Goal: Task Accomplishment & Management: Complete application form

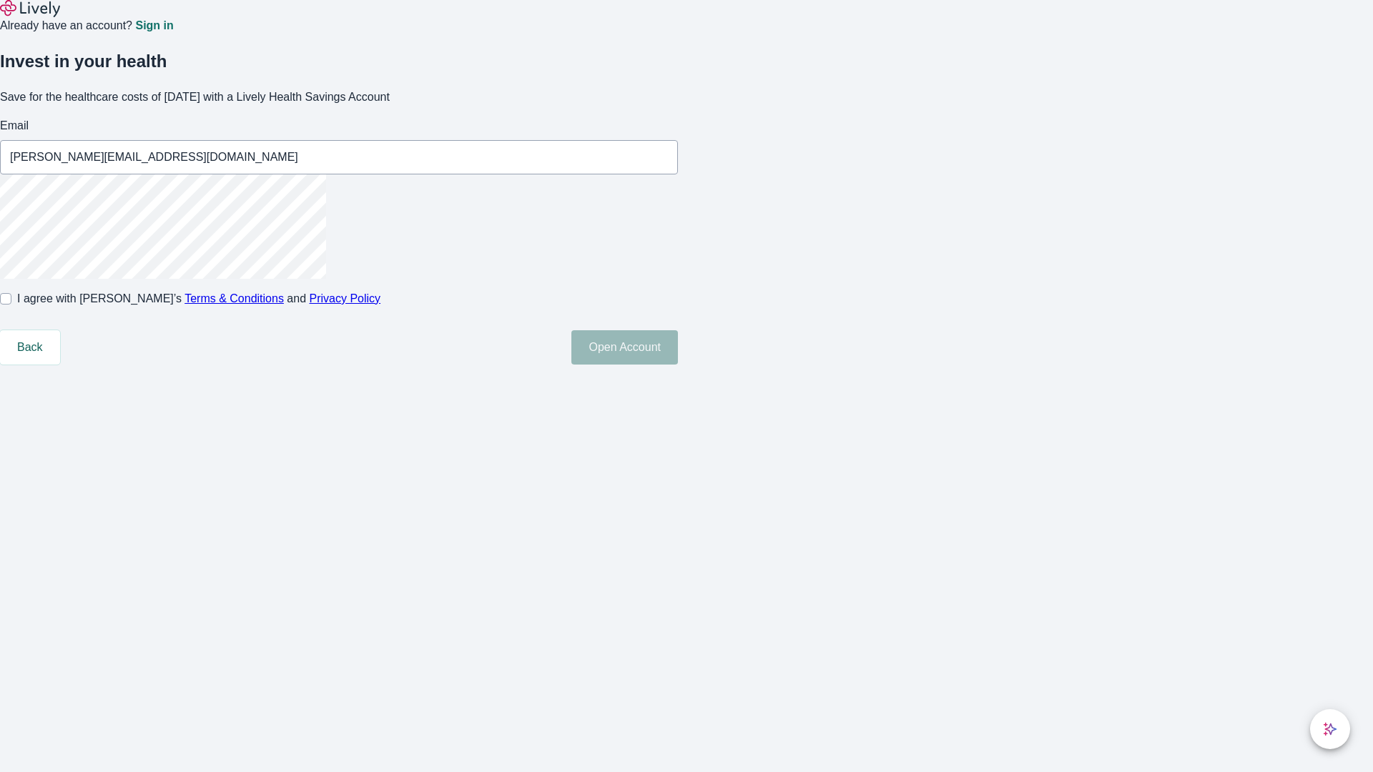
click at [11, 305] on input "I agree with Lively’s Terms & Conditions and Privacy Policy" at bounding box center [5, 298] width 11 height 11
checkbox input "true"
click at [678, 365] on button "Open Account" at bounding box center [625, 347] width 107 height 34
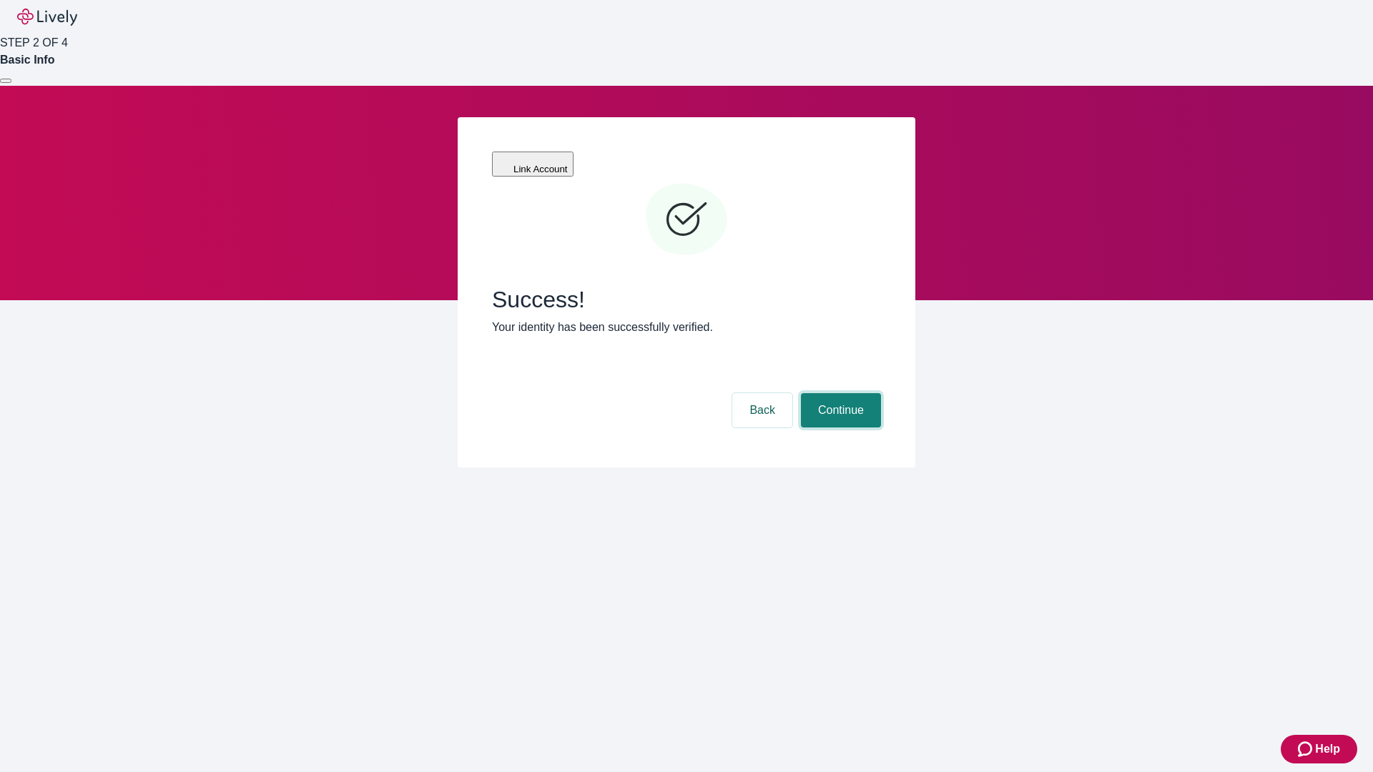
click at [839, 393] on button "Continue" at bounding box center [841, 410] width 80 height 34
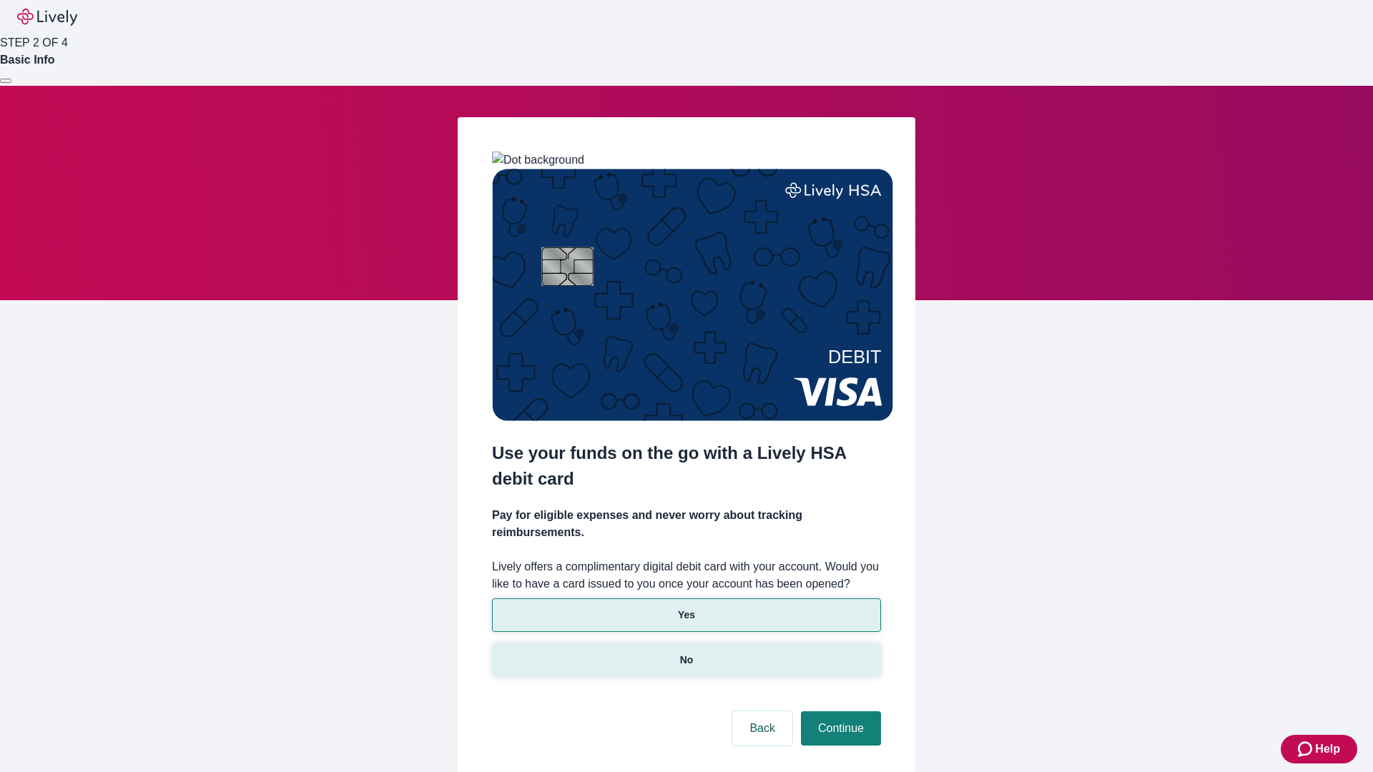
click at [686, 653] on p "No" at bounding box center [687, 660] width 14 height 15
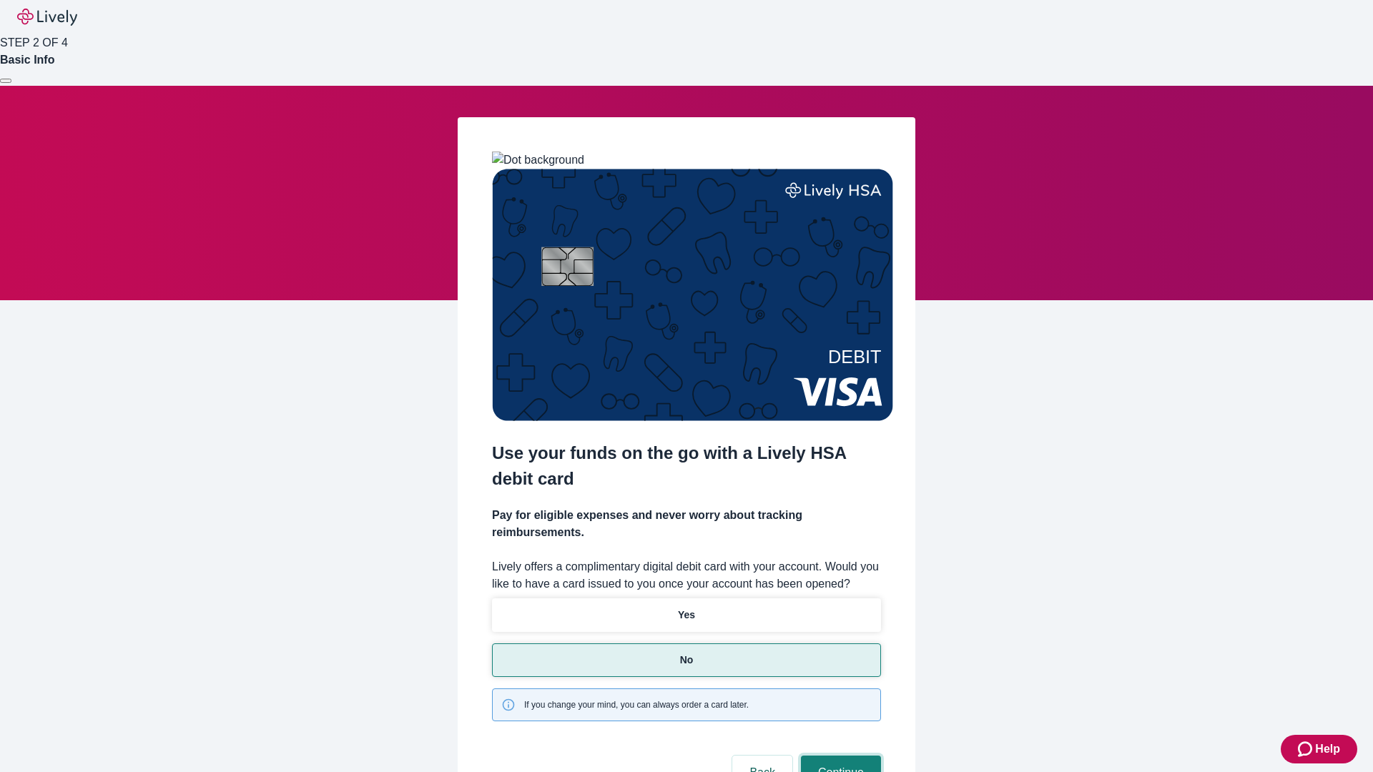
click at [839, 756] on button "Continue" at bounding box center [841, 773] width 80 height 34
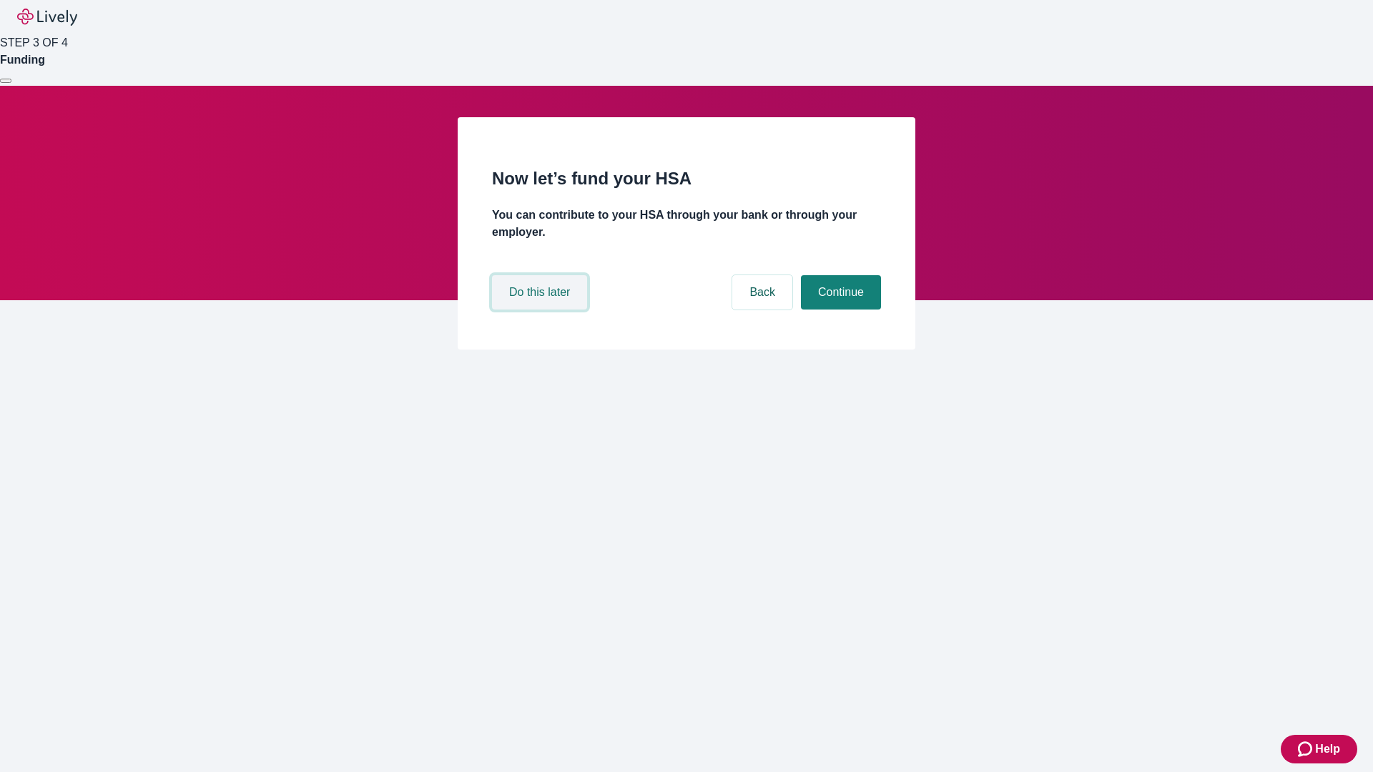
click at [541, 310] on button "Do this later" at bounding box center [539, 292] width 95 height 34
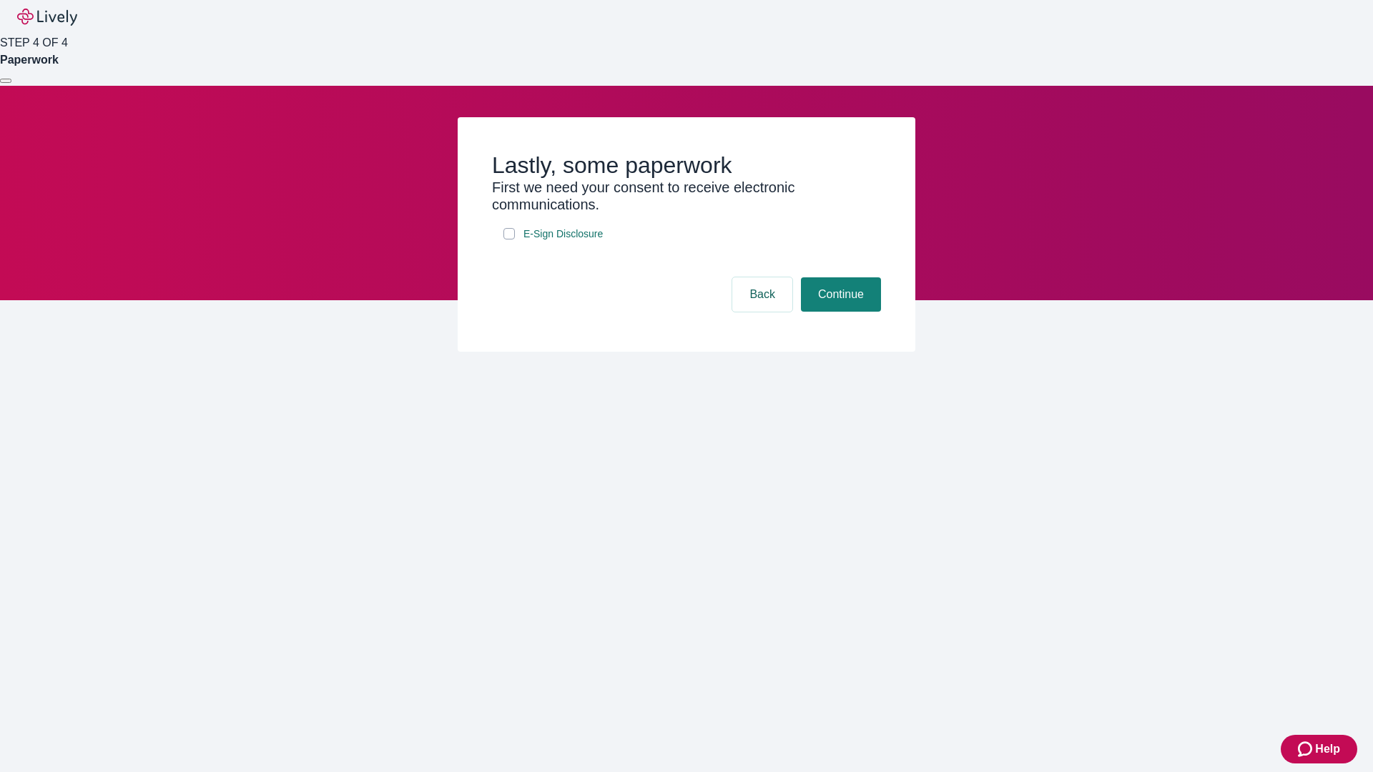
click at [509, 240] on input "E-Sign Disclosure" at bounding box center [509, 233] width 11 height 11
checkbox input "true"
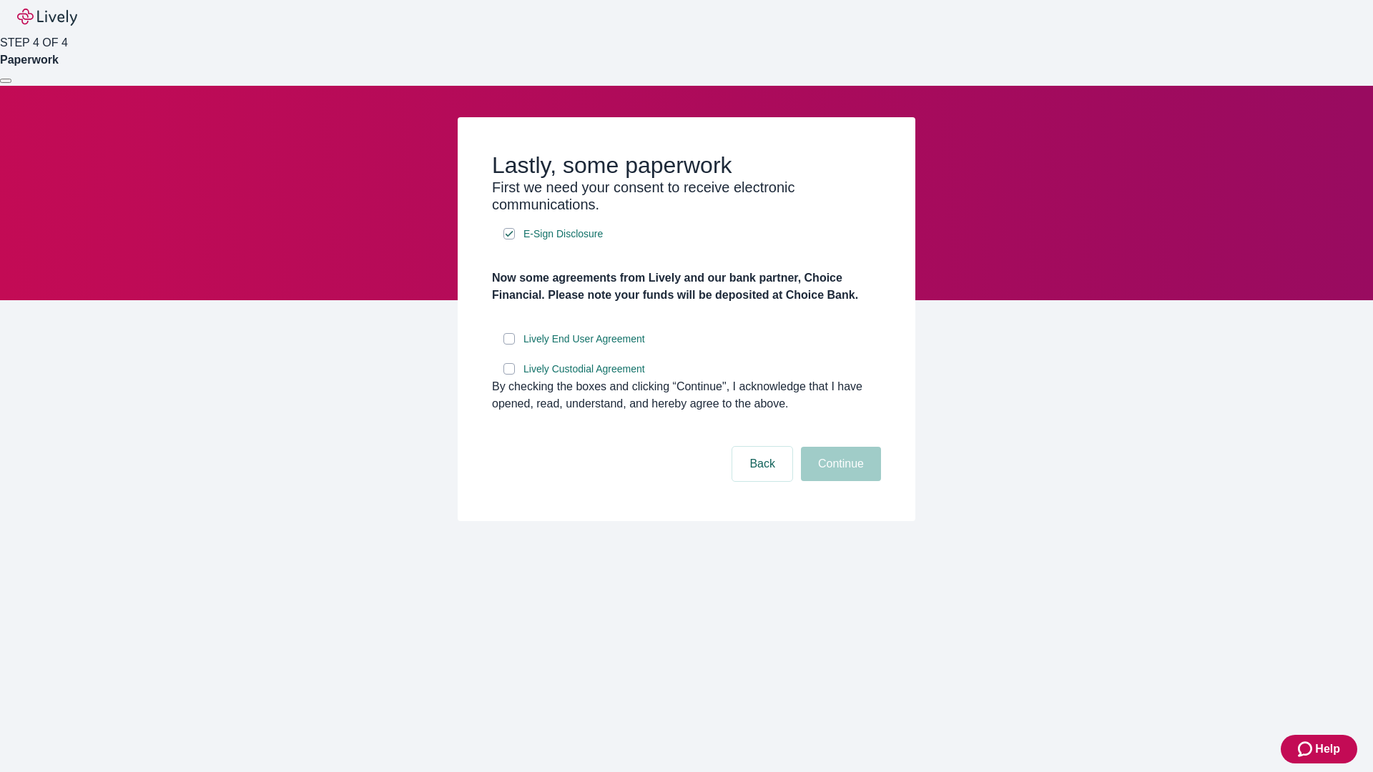
click at [509, 345] on input "Lively End User Agreement" at bounding box center [509, 338] width 11 height 11
checkbox input "true"
click at [509, 375] on input "Lively Custodial Agreement" at bounding box center [509, 368] width 11 height 11
checkbox input "true"
click at [839, 481] on button "Continue" at bounding box center [841, 464] width 80 height 34
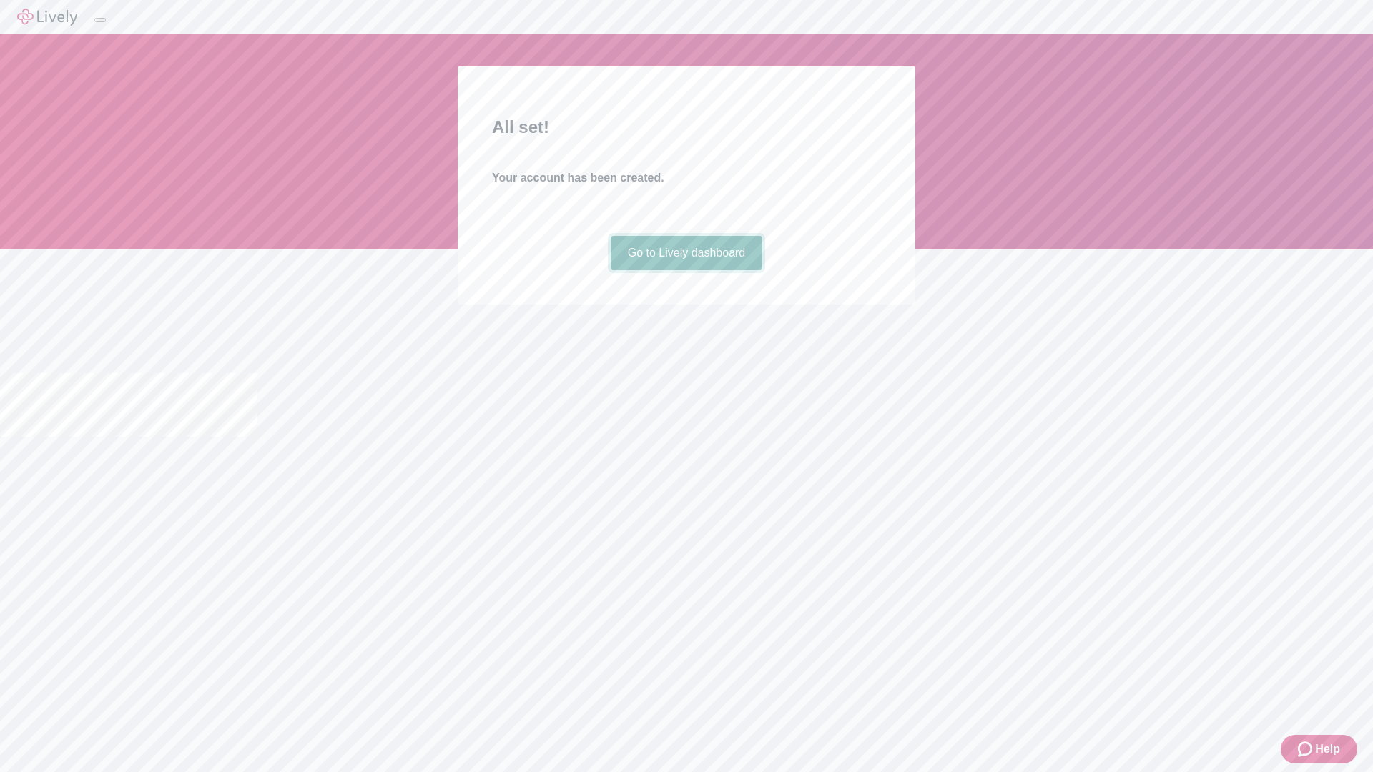
click at [686, 270] on link "Go to Lively dashboard" at bounding box center [687, 253] width 152 height 34
